Goal: Task Accomplishment & Management: Manage account settings

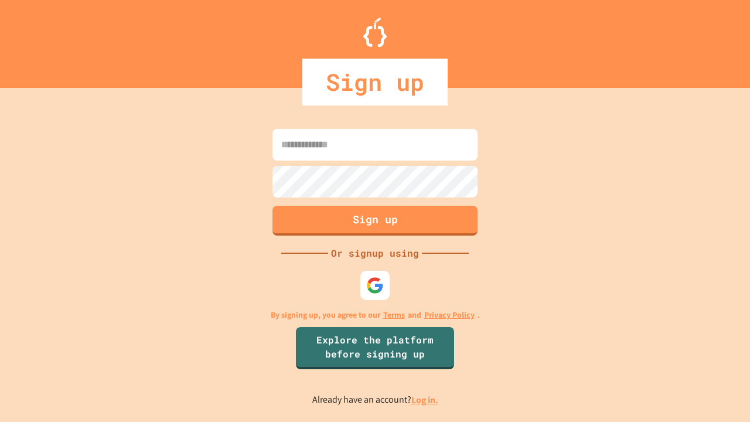
click at [425, 400] on link "Log in." at bounding box center [424, 400] width 27 height 12
